Goal: Obtain resource: Obtain resource

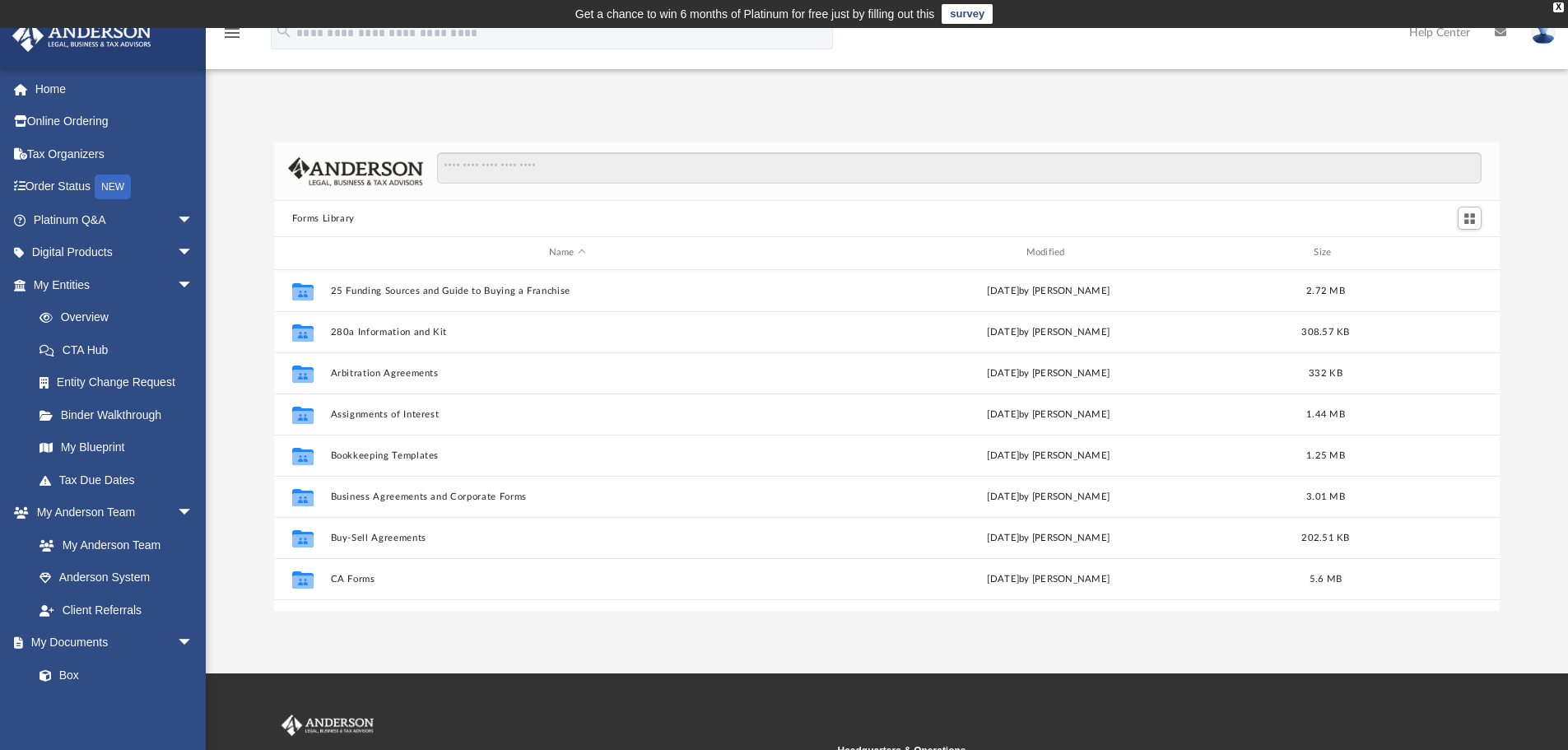
scroll to position [362, 1213]
click at [467, 173] on input "Search files and folders" at bounding box center [959, 167] width 1045 height 31
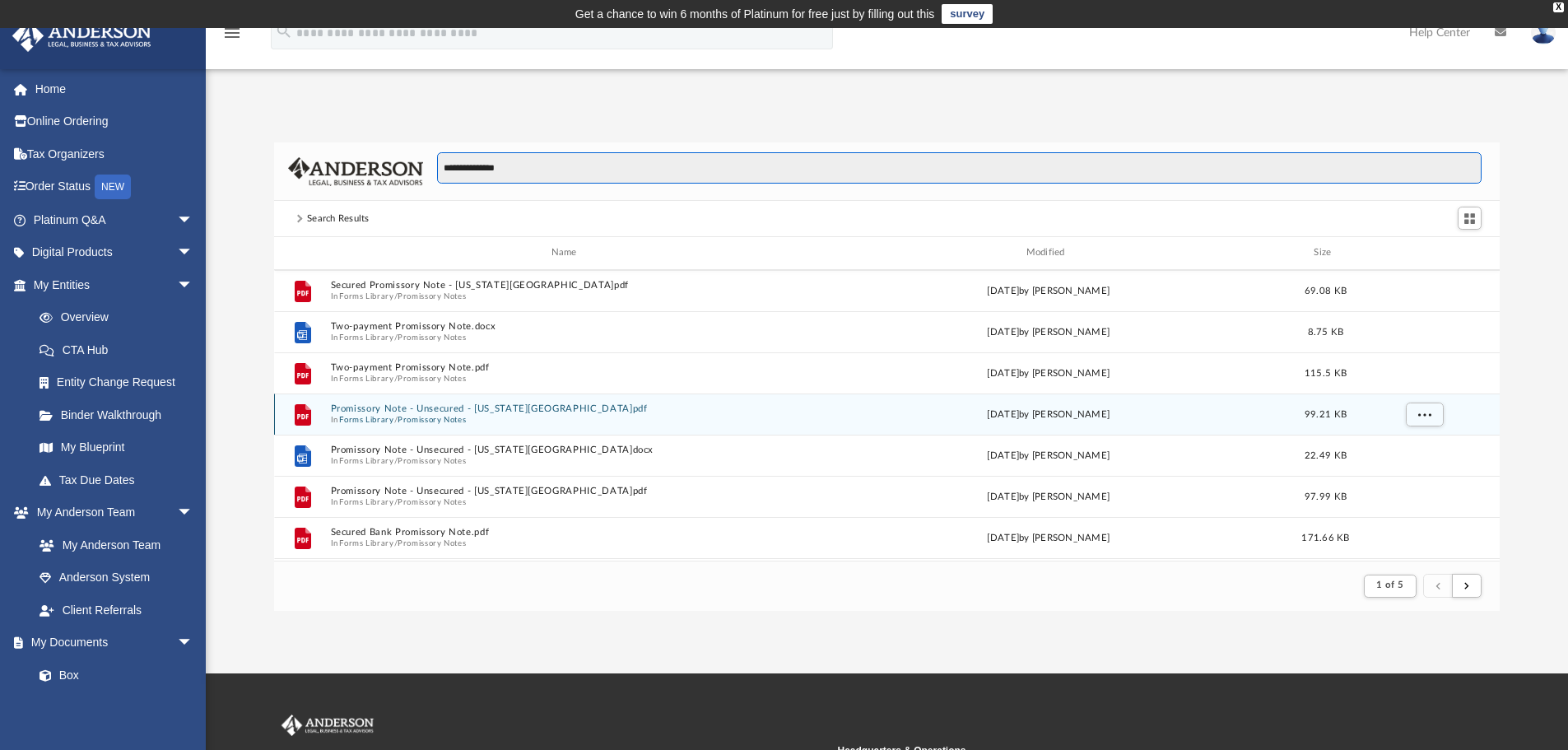
scroll to position [247, 0]
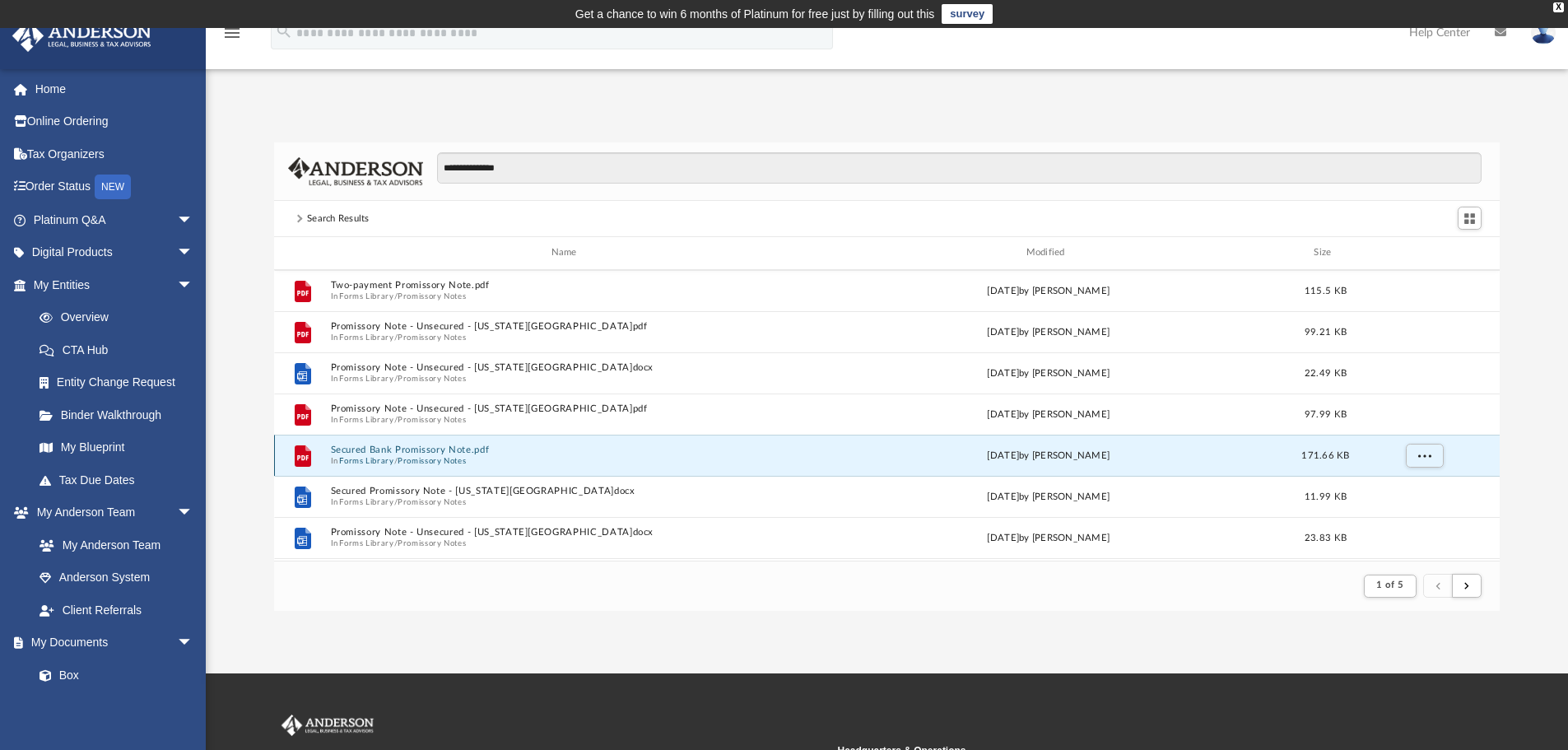
click at [450, 448] on button "Secured Bank Promissory Note.pdf" at bounding box center [567, 450] width 475 height 11
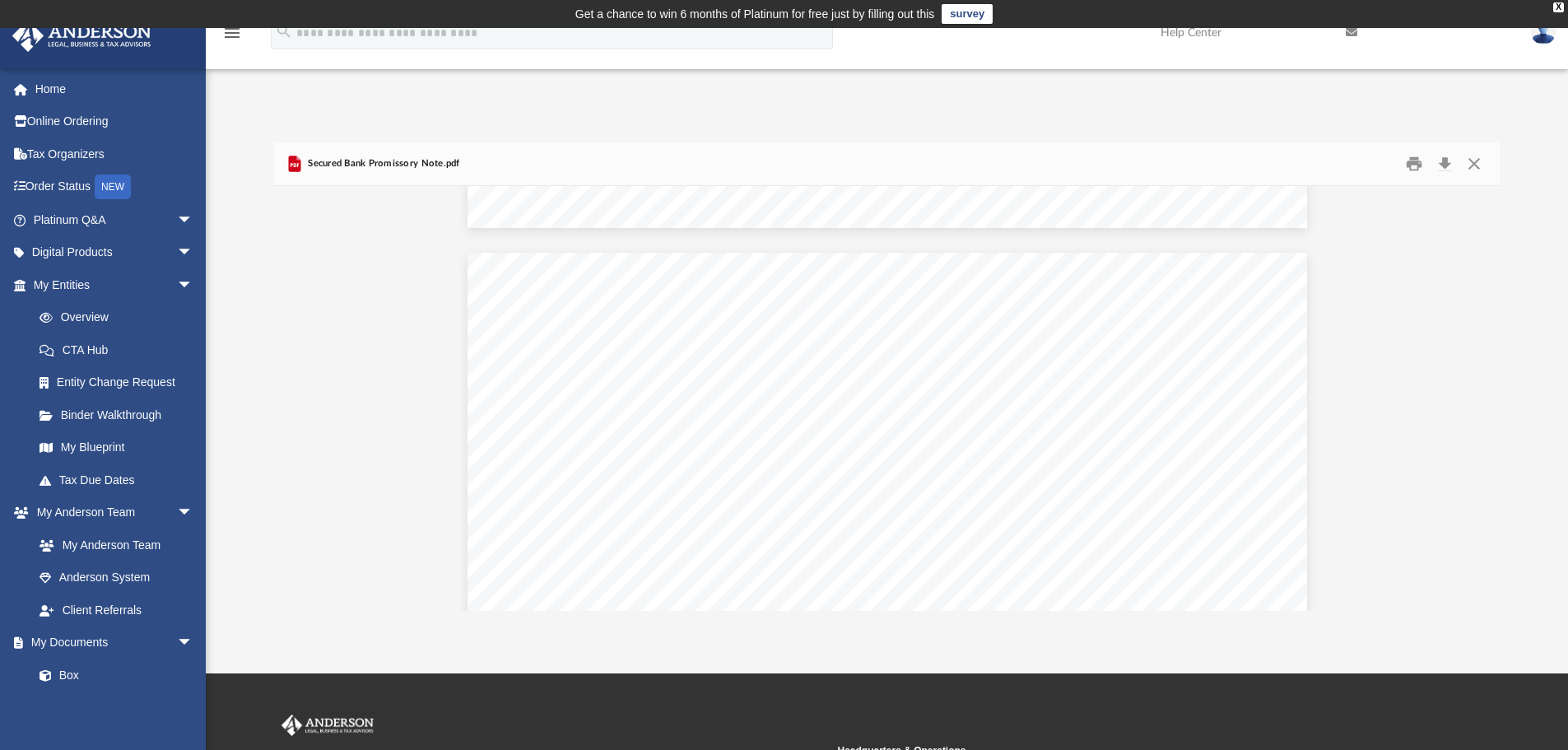
scroll to position [234, 0]
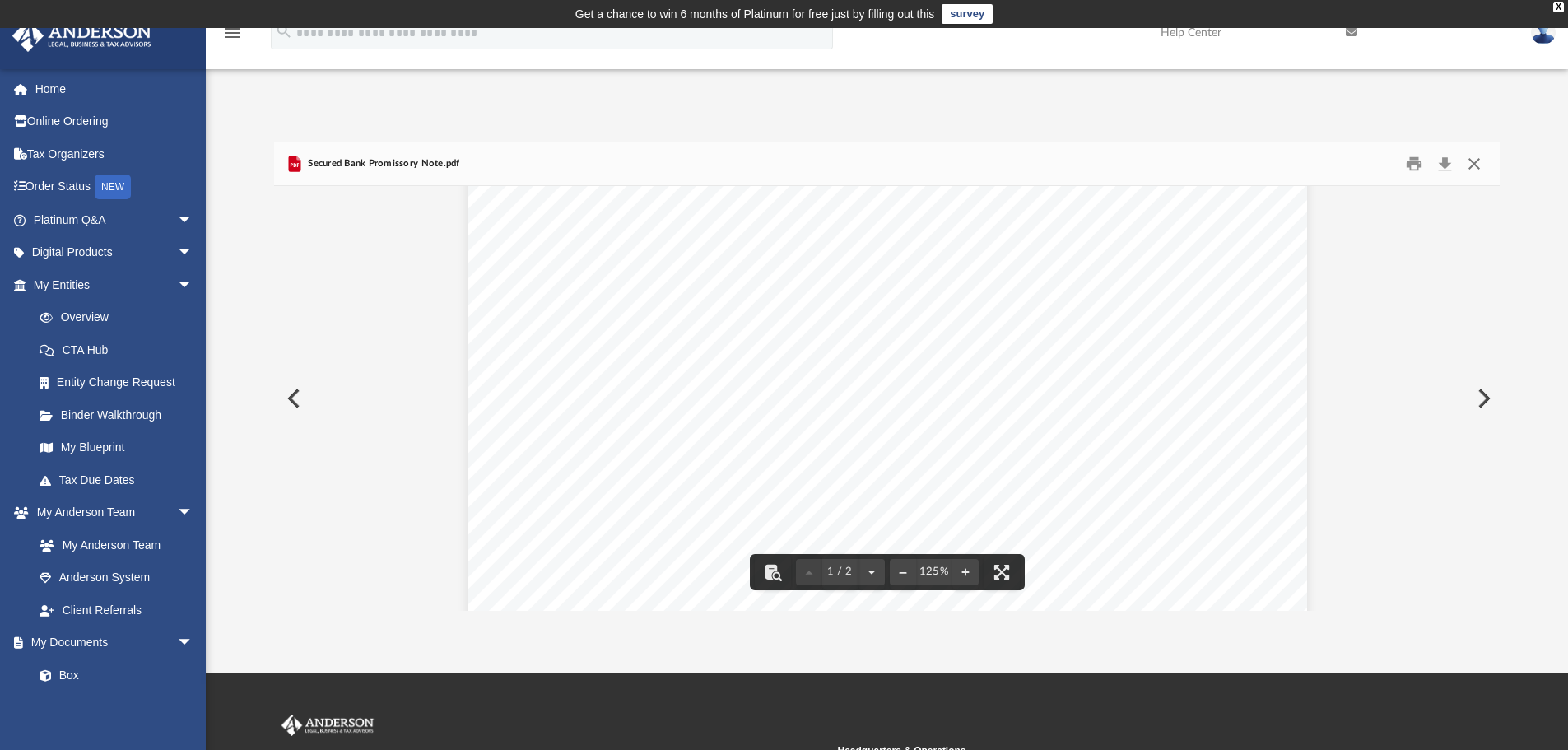
click at [1475, 159] on button "Close" at bounding box center [1474, 164] width 30 height 26
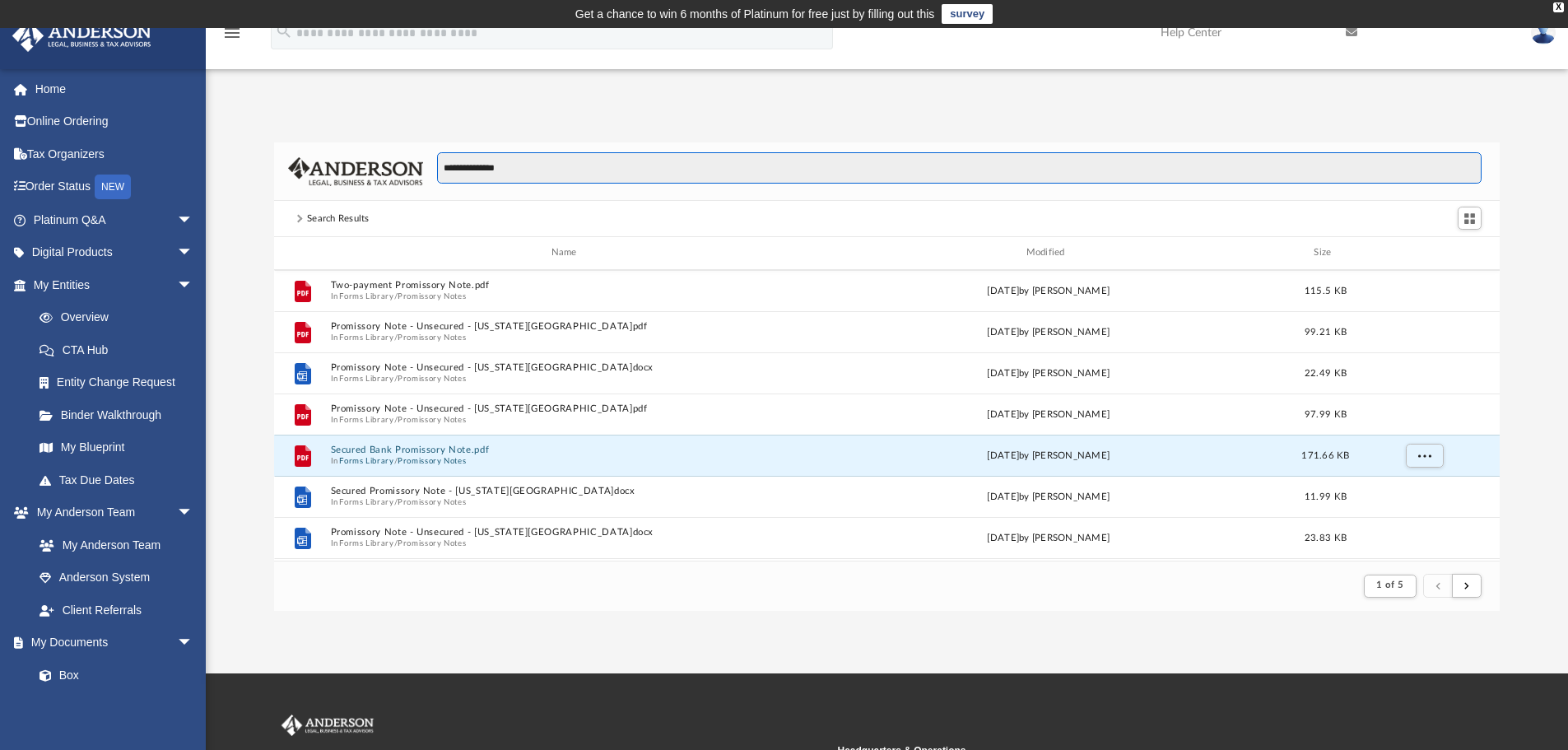
click at [557, 162] on input "**********" at bounding box center [959, 167] width 1045 height 31
click at [558, 161] on input "**********" at bounding box center [959, 167] width 1045 height 31
type input "**********"
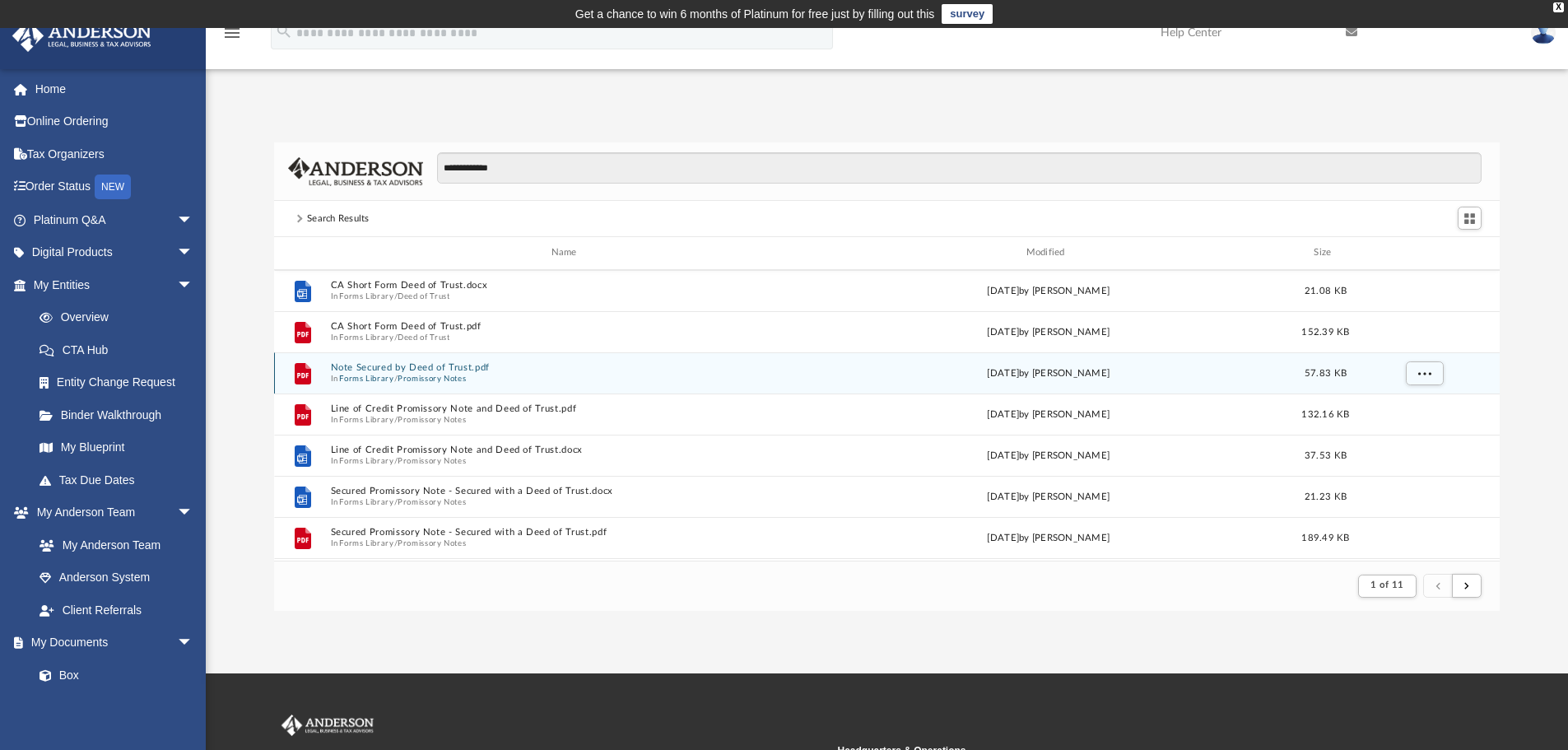
click at [430, 368] on button "Note Secured by Deed of Trust.pdf" at bounding box center [567, 367] width 475 height 11
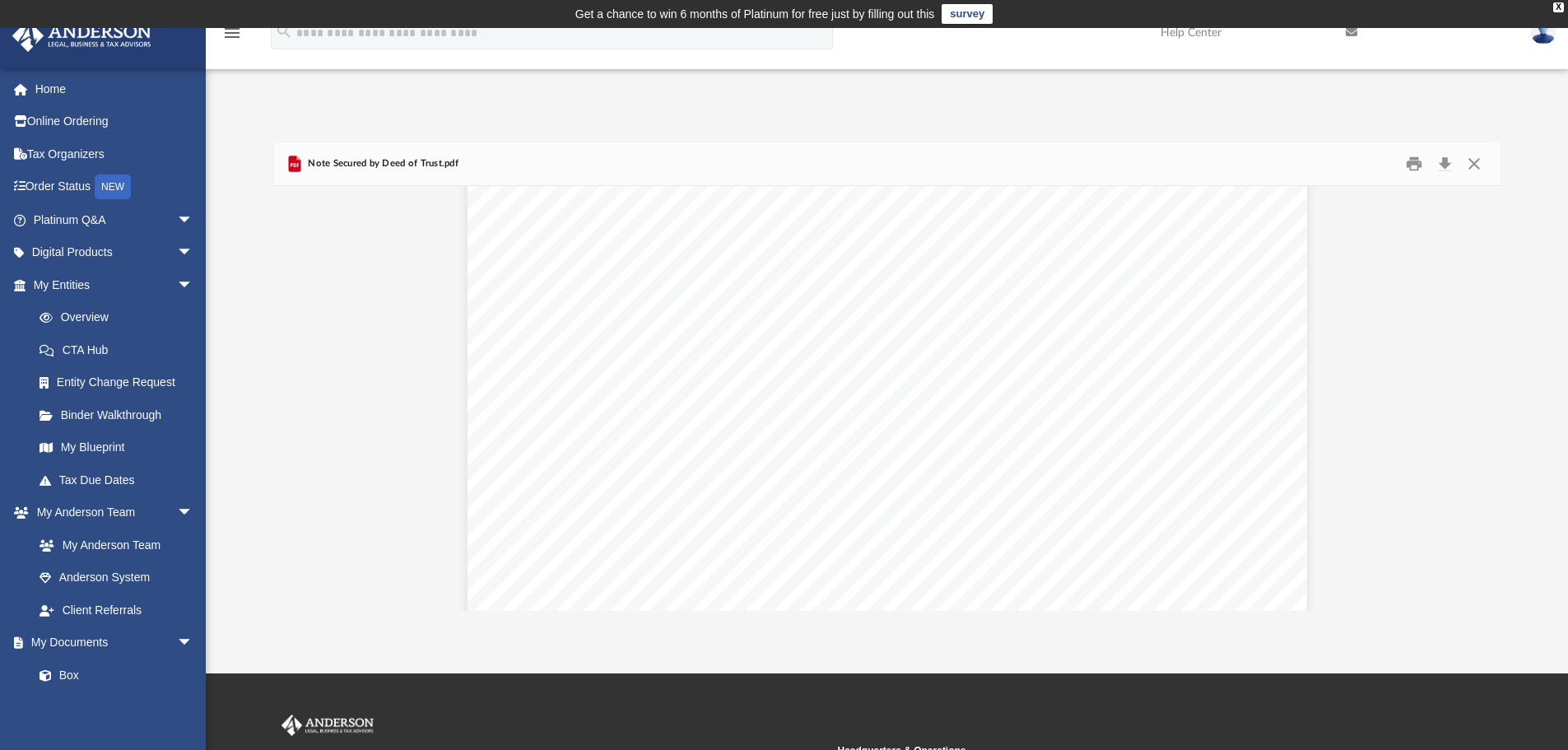
scroll to position [1797, 0]
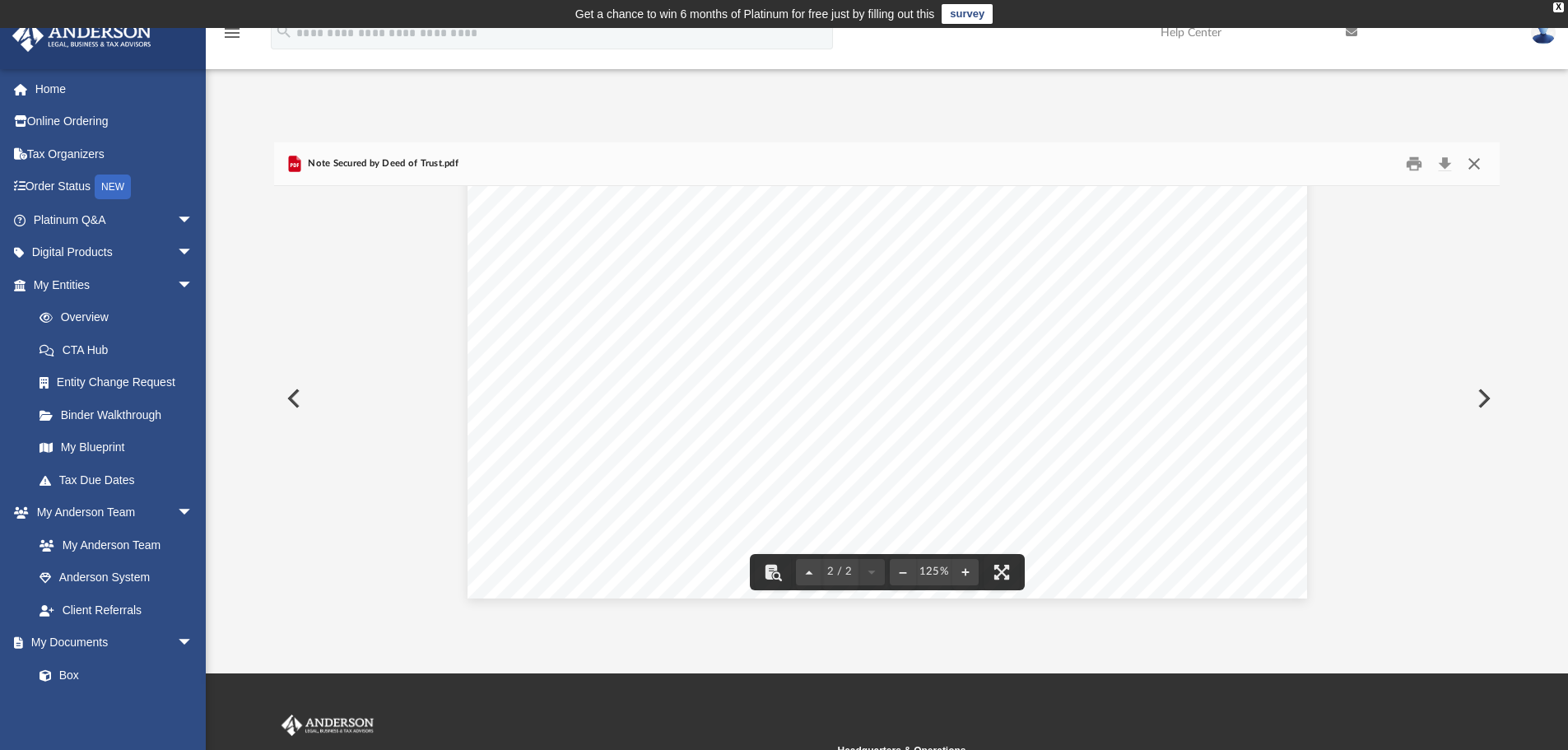
click at [1468, 164] on button "Close" at bounding box center [1474, 164] width 30 height 26
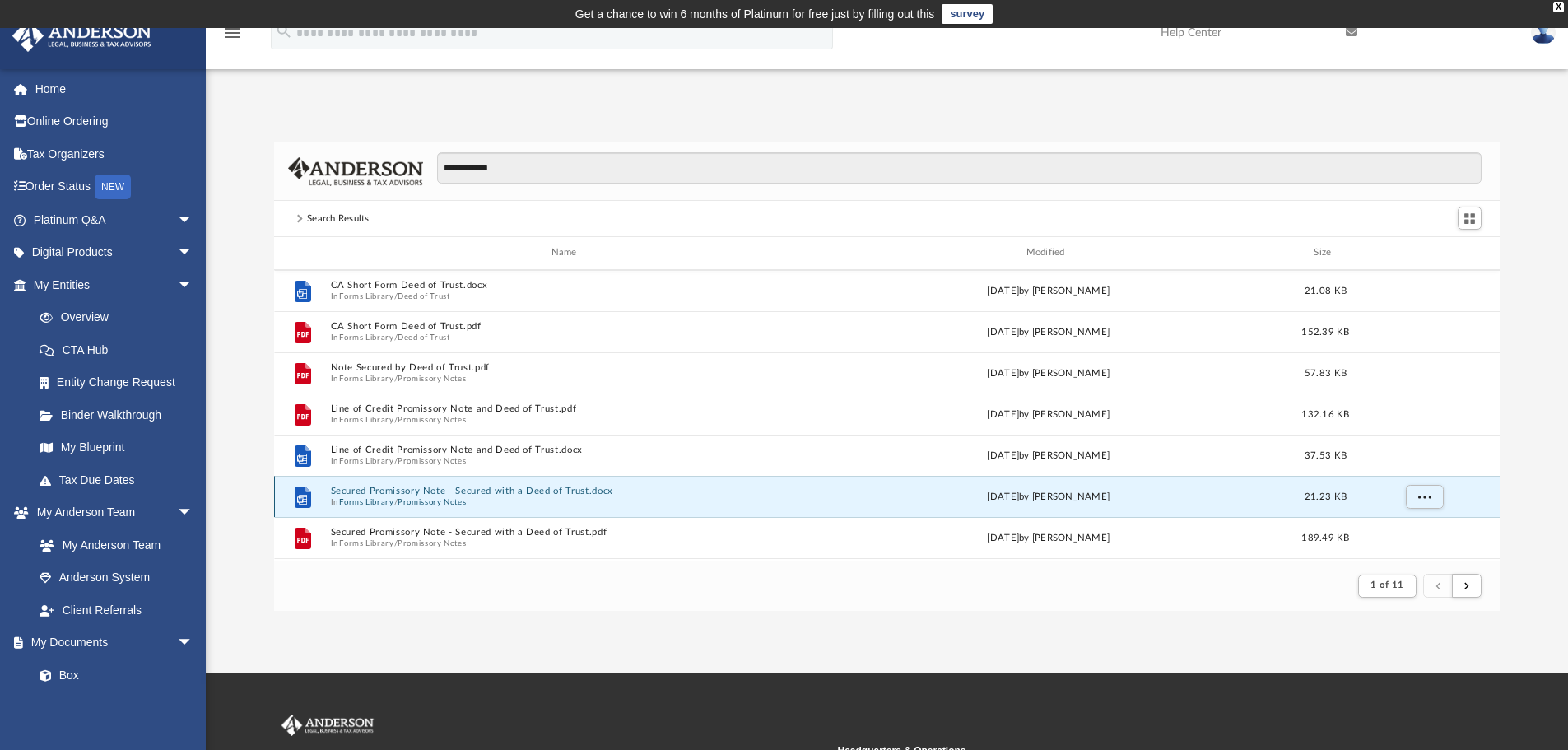
click at [541, 486] on button "Secured Promissory Note - Secured with a Deed of Trust.docx" at bounding box center [567, 490] width 475 height 11
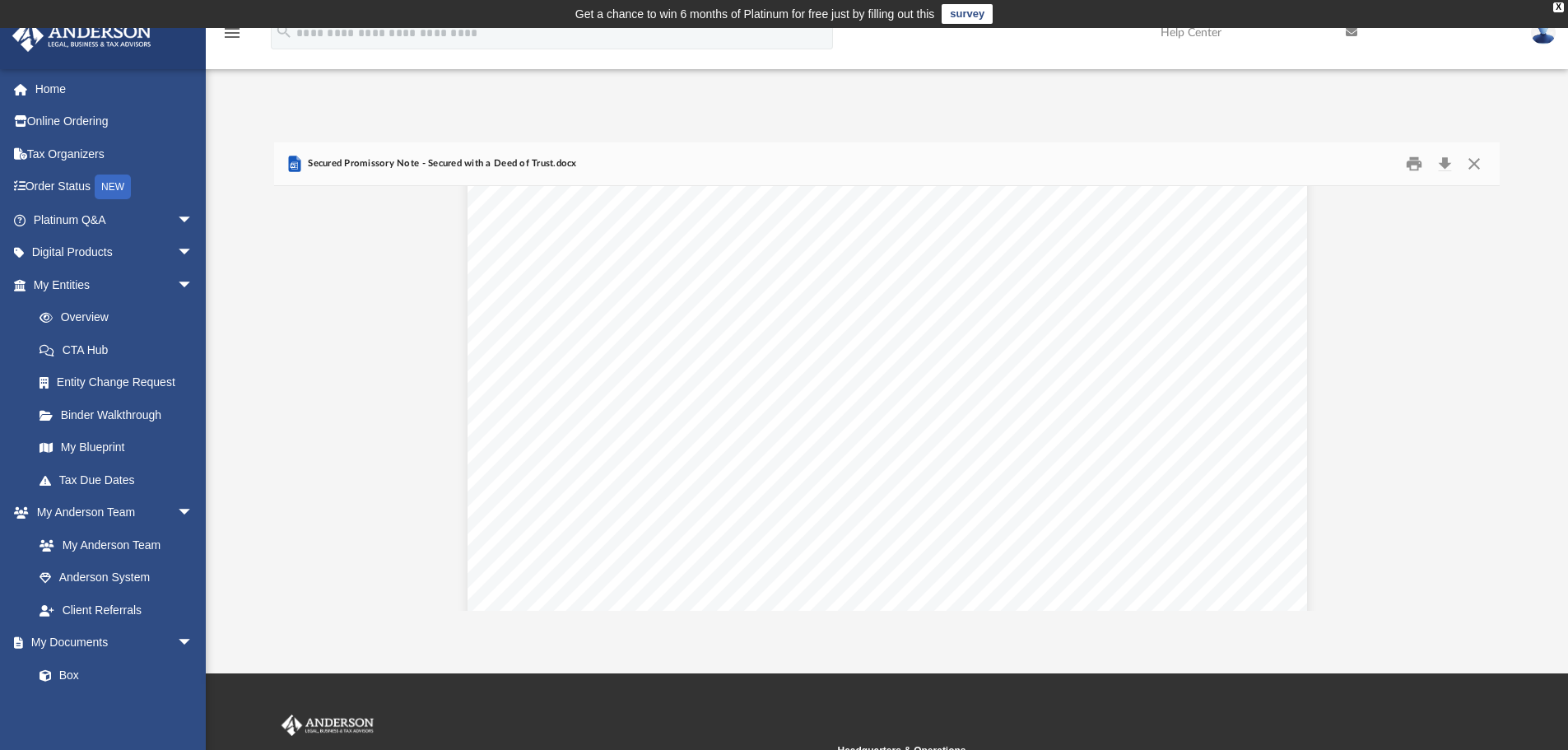
scroll to position [0, 0]
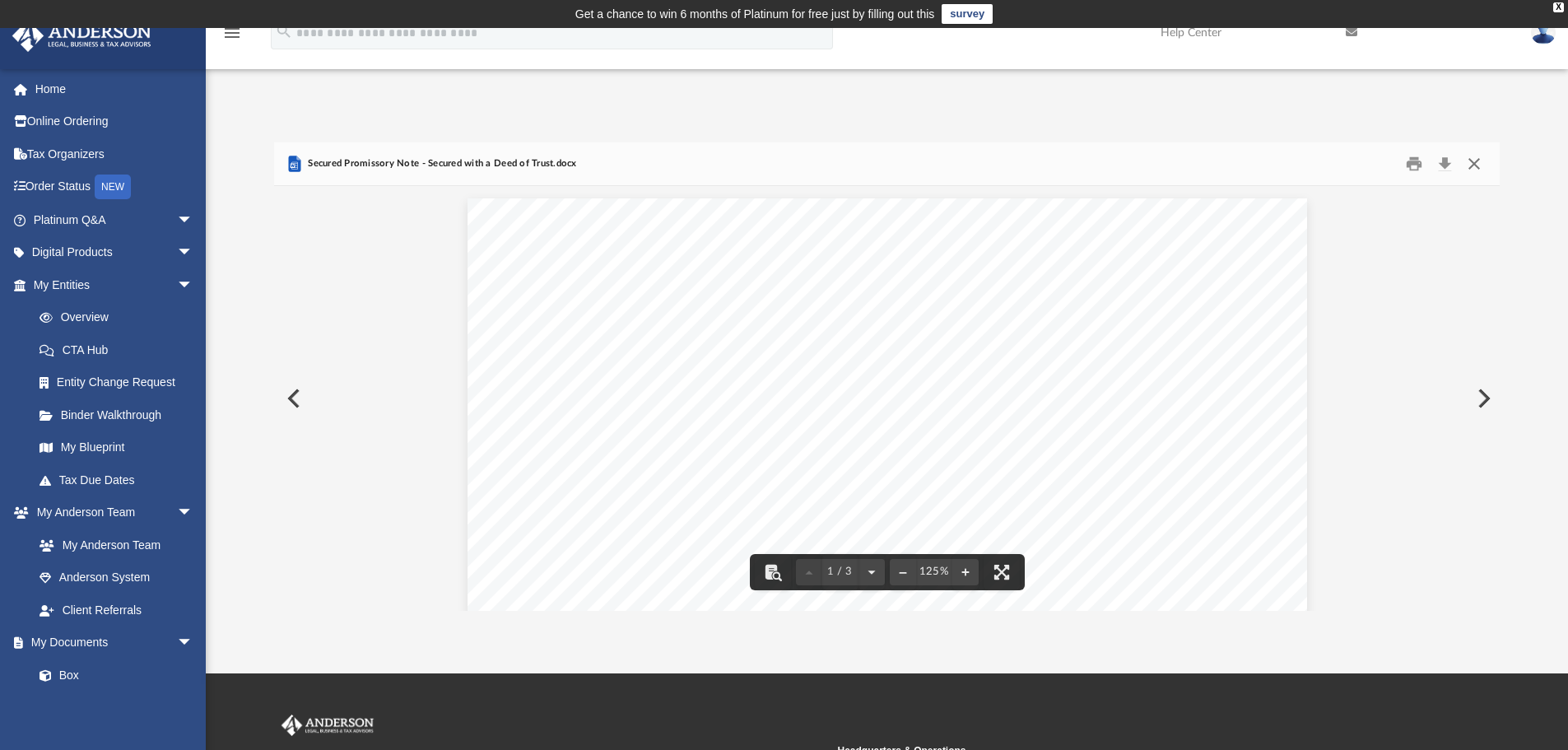
click at [1475, 168] on button "Close" at bounding box center [1474, 164] width 30 height 26
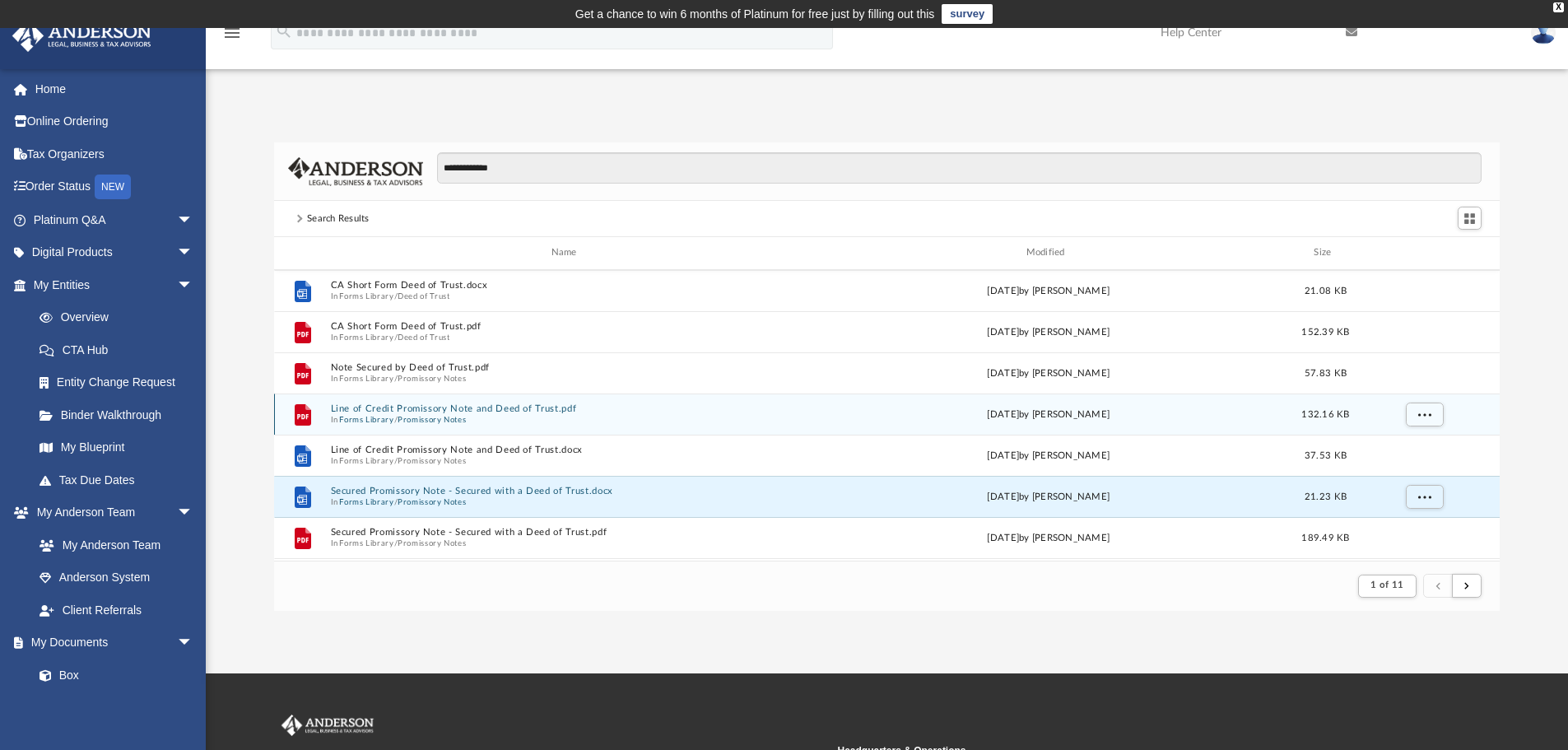
click at [474, 406] on button "Line of Credit Promissory Note and Deed of Trust.pdf" at bounding box center [567, 408] width 475 height 11
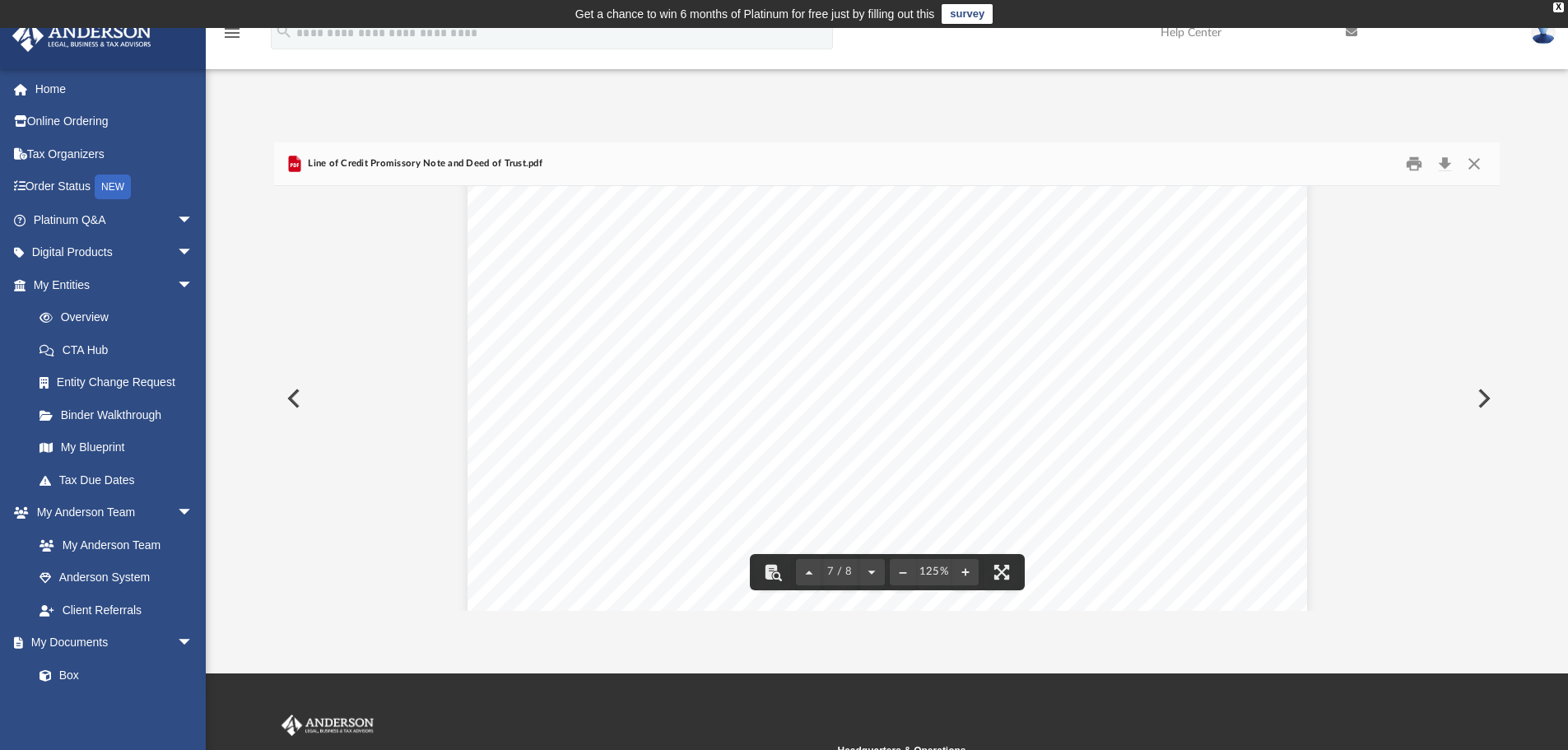
scroll to position [7241, 0]
